Goal: Transaction & Acquisition: Subscribe to service/newsletter

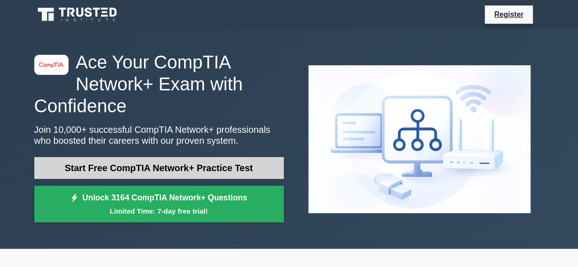
click at [188, 171] on link "Start Free CompTIA Network+ Practice Test" at bounding box center [159, 168] width 250 height 22
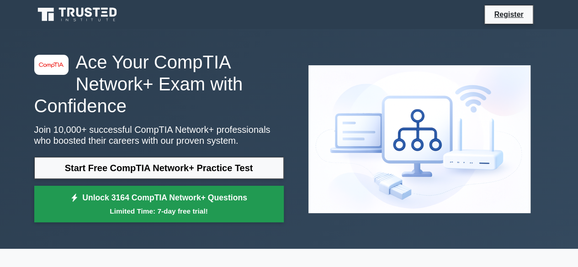
click at [197, 190] on link "Unlock 3164 CompTIA Network+ Questions Limited Time: 7-day free trial!" at bounding box center [159, 204] width 250 height 37
